Goal: Task Accomplishment & Management: Complete application form

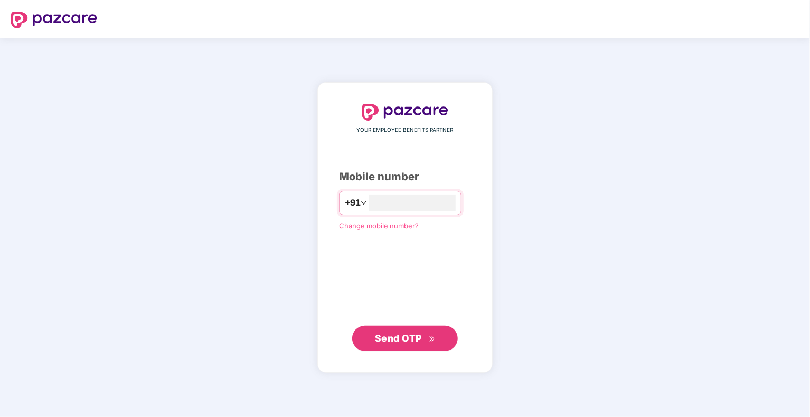
type input "**********"
click at [417, 335] on span "Send OTP" at bounding box center [398, 338] width 47 height 11
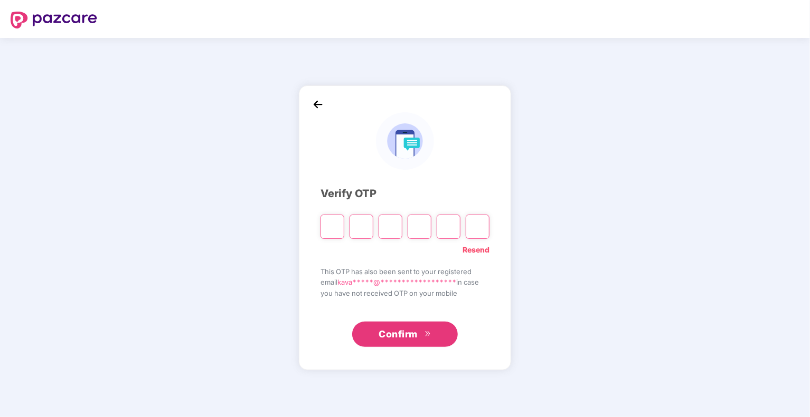
type input "*"
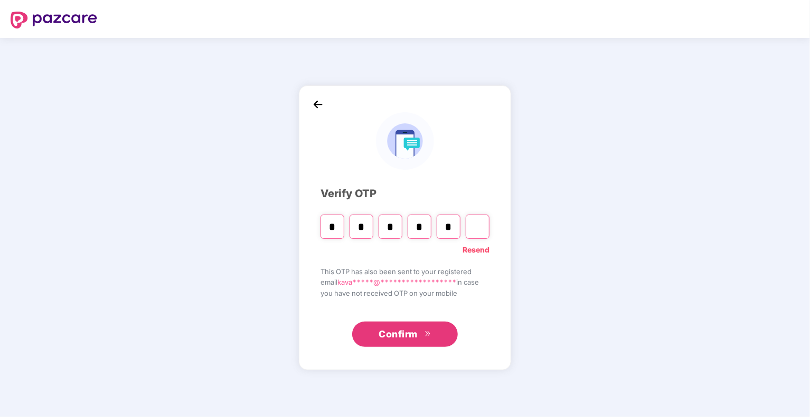
type input "*"
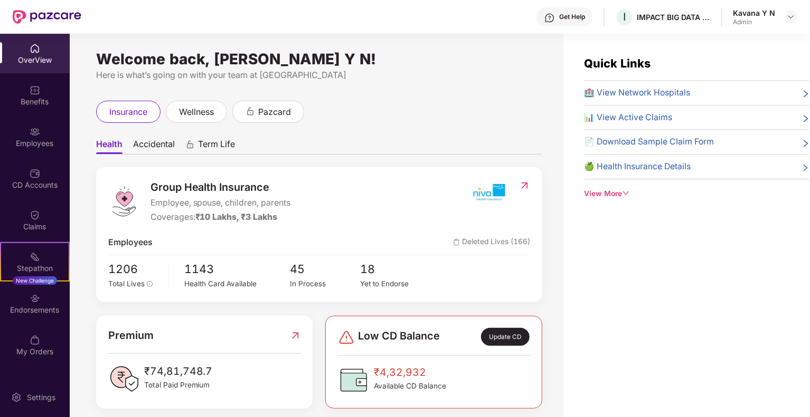
click at [759, 10] on div "Kavana Y N" at bounding box center [754, 13] width 42 height 10
click at [791, 15] on img at bounding box center [790, 17] width 8 height 8
click at [708, 43] on div "Switch to User view" at bounding box center [740, 42] width 137 height 21
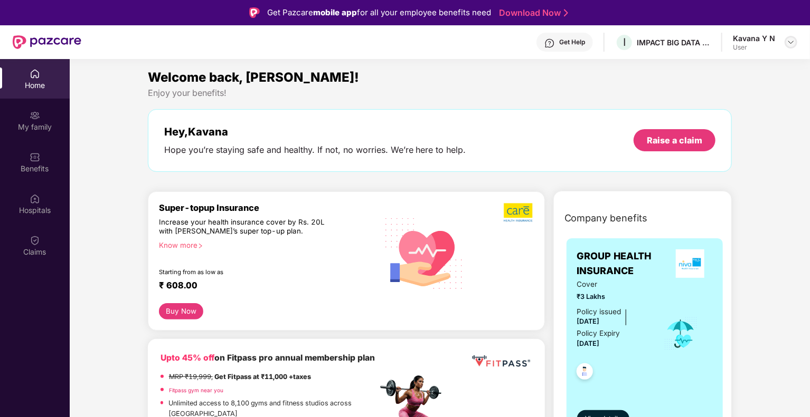
click at [793, 43] on img at bounding box center [790, 42] width 8 height 8
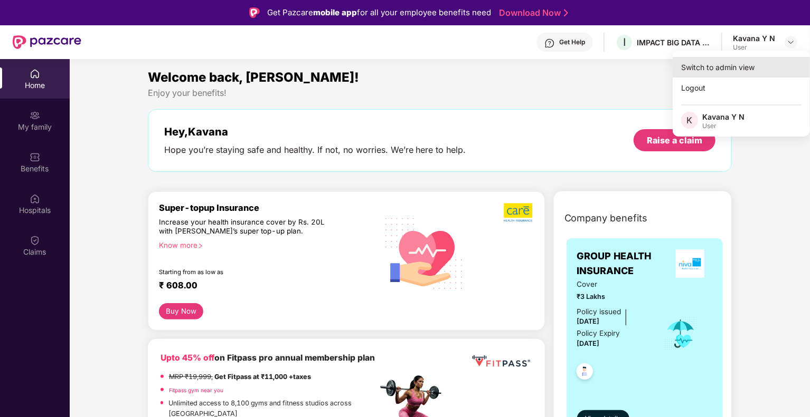
click at [739, 63] on div "Switch to admin view" at bounding box center [740, 67] width 137 height 21
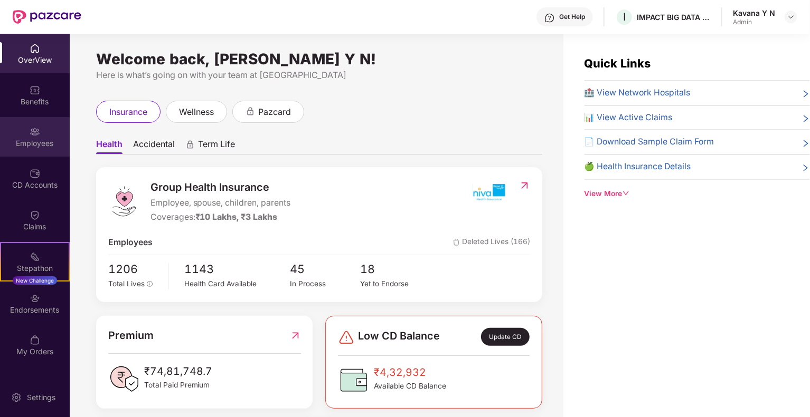
click at [37, 139] on div "Employees" at bounding box center [35, 143] width 70 height 11
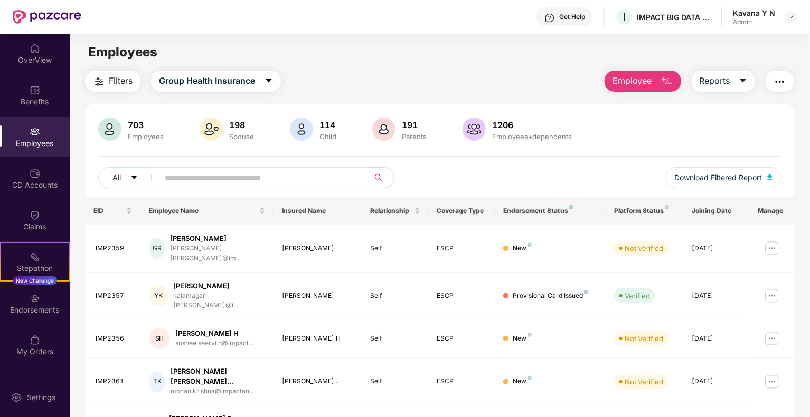
click at [666, 82] on img "button" at bounding box center [666, 81] width 13 height 13
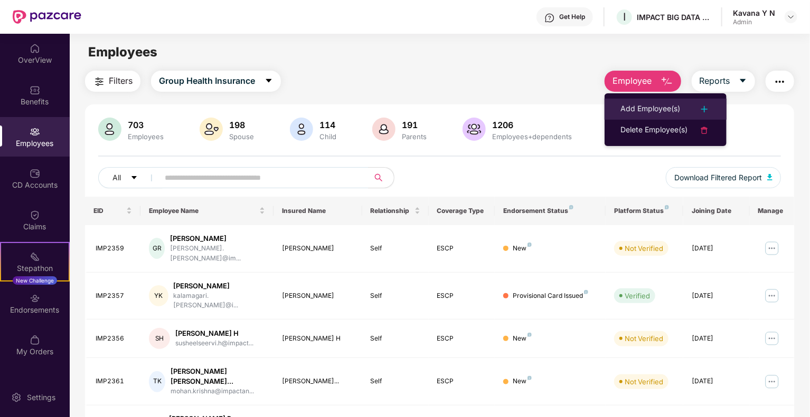
click at [652, 113] on div "Add Employee(s)" at bounding box center [650, 109] width 60 height 13
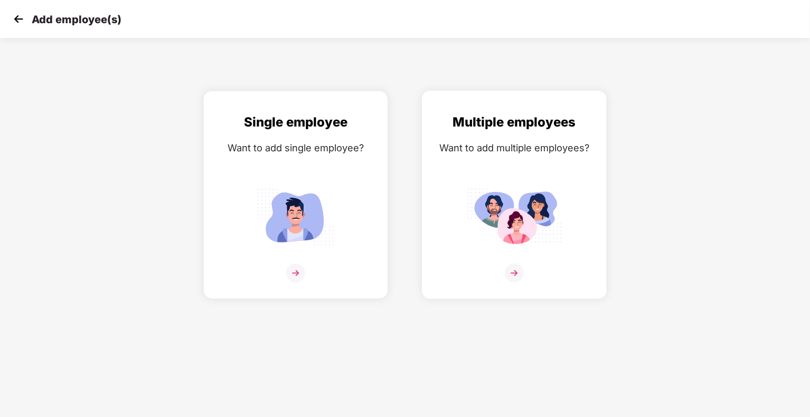
click at [491, 182] on div "Multiple employees Want to add multiple employees?" at bounding box center [514, 204] width 163 height 184
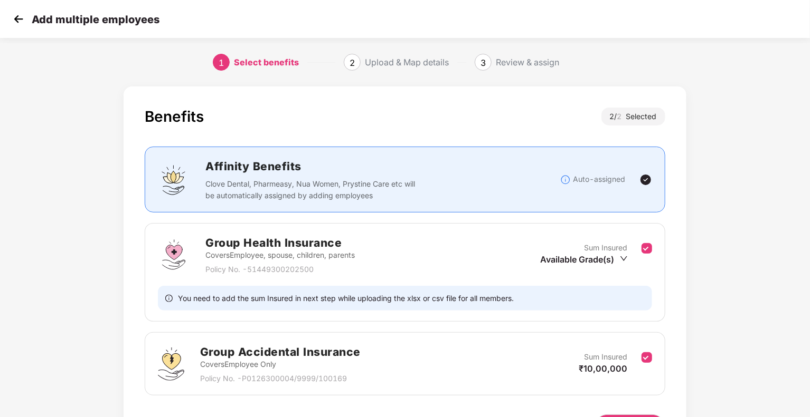
scroll to position [70, 0]
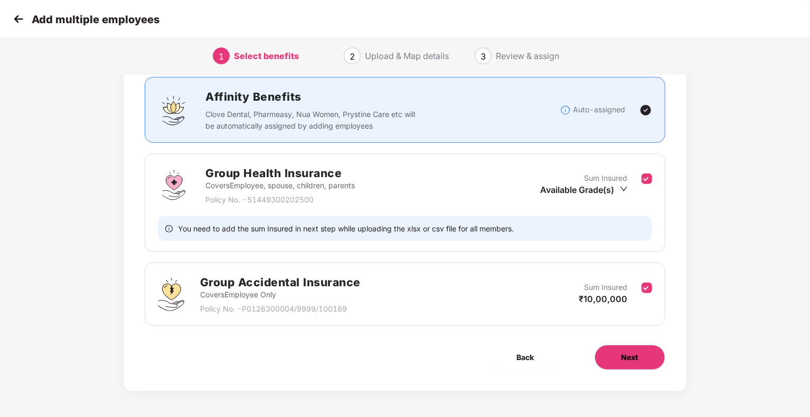
click at [633, 354] on span "Next" at bounding box center [629, 358] width 17 height 12
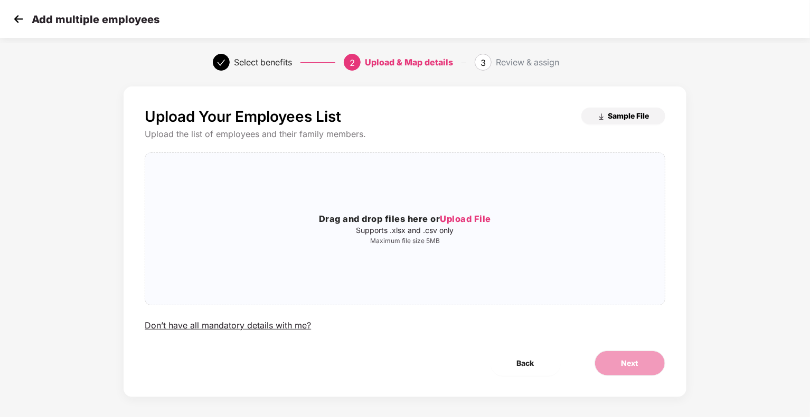
click at [622, 118] on span "Sample File" at bounding box center [628, 116] width 41 height 10
click at [486, 220] on span "Upload File" at bounding box center [465, 219] width 51 height 11
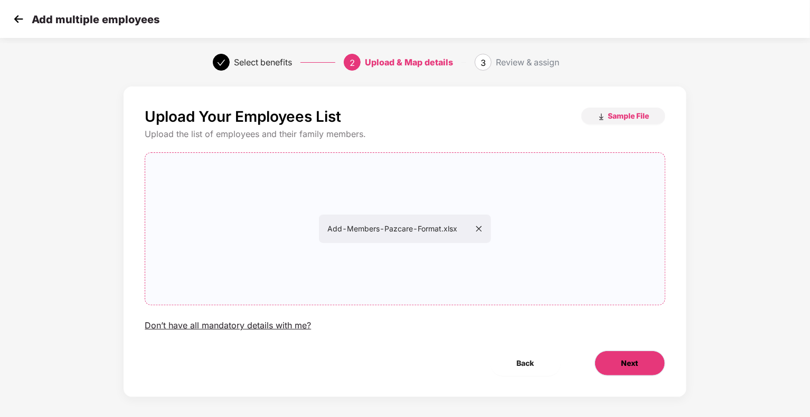
click at [633, 367] on span "Next" at bounding box center [629, 364] width 17 height 12
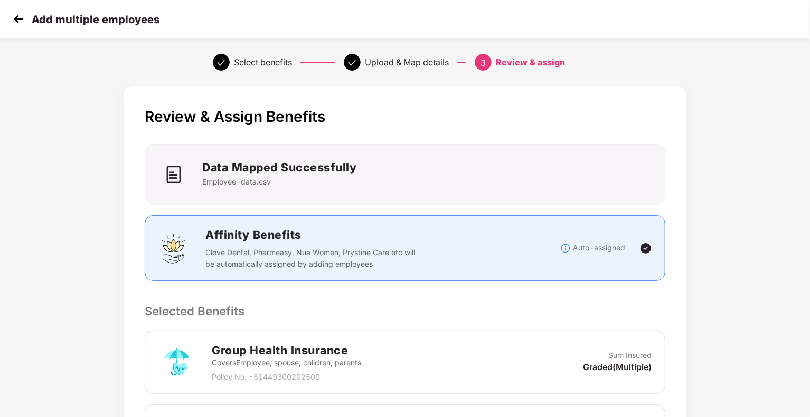
scroll to position [243, 0]
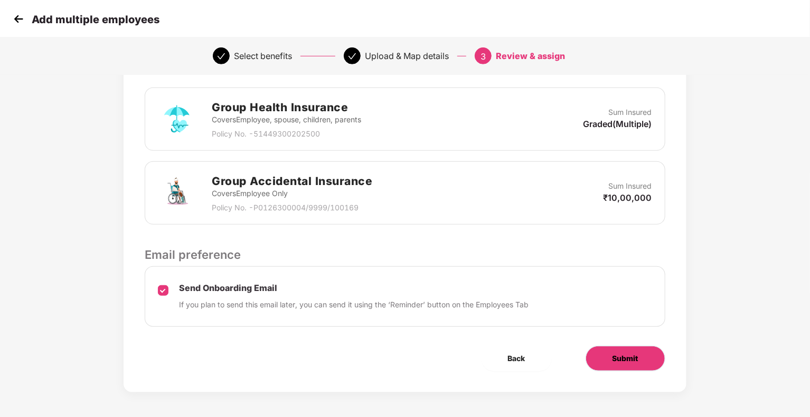
click at [623, 356] on span "Submit" at bounding box center [625, 359] width 26 height 12
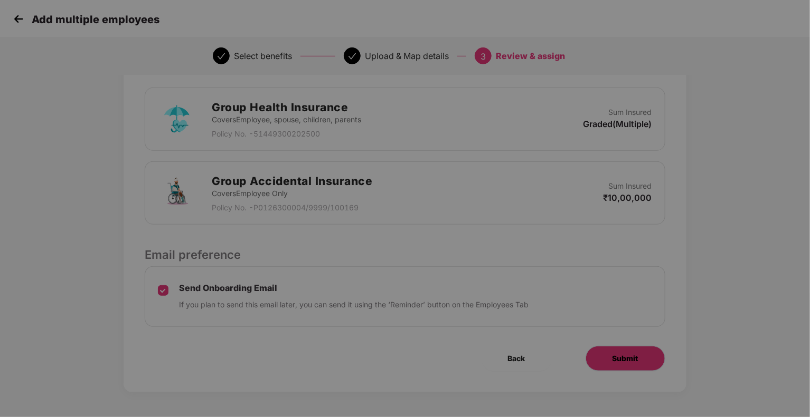
scroll to position [0, 0]
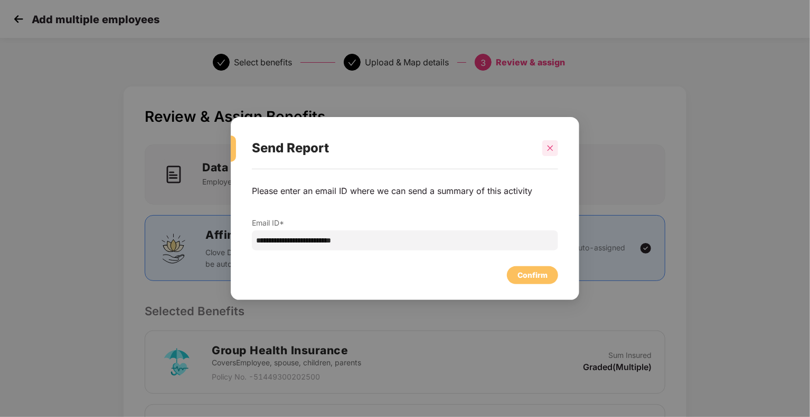
click at [548, 150] on icon "close" at bounding box center [549, 148] width 7 height 7
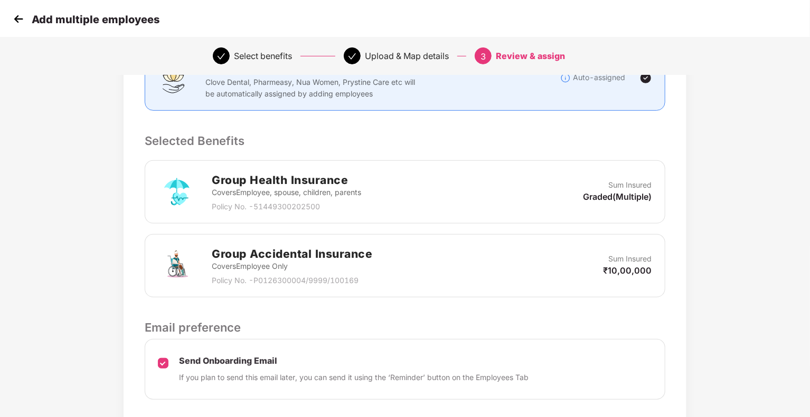
scroll to position [171, 0]
click at [553, 265] on div "Group Accidental Insurance Covers Employee Only Policy No. - P0126300004/9999/1…" at bounding box center [404, 265] width 493 height 41
click at [519, 197] on div "Group Health Insurance Covers Employee, spouse, children, parents Policy No. - …" at bounding box center [404, 191] width 493 height 41
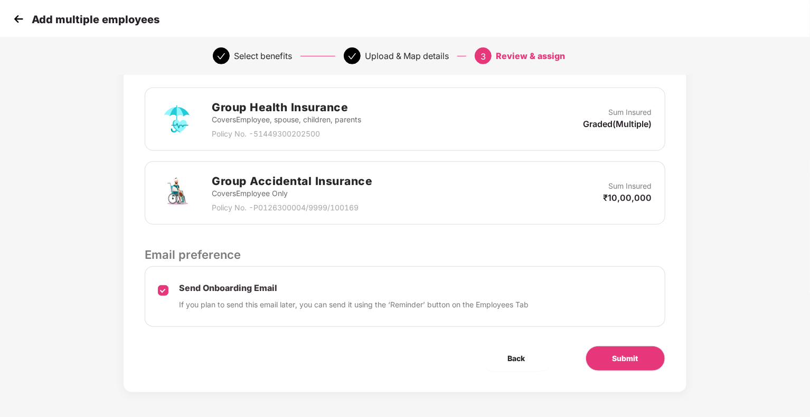
scroll to position [0, 0]
